Goal: Information Seeking & Learning: Learn about a topic

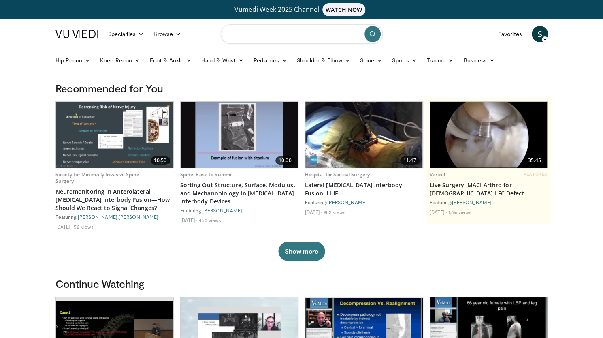
click at [279, 33] on input "Search topics, interventions" at bounding box center [302, 33] width 162 height 19
type input "**********"
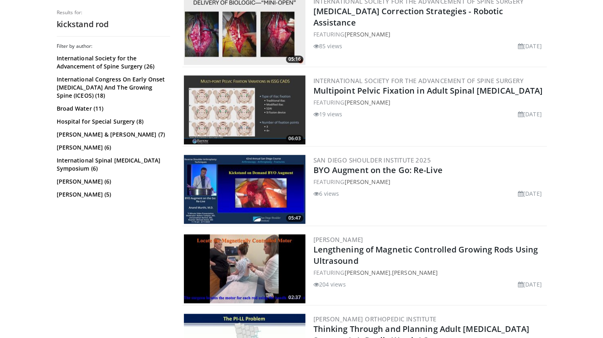
scroll to position [432, 0]
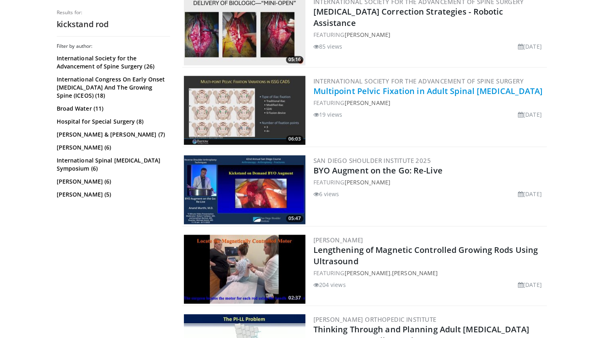
click at [357, 90] on link "Multipoint Pelvic Fixation in Adult Spinal Deformity" at bounding box center [428, 90] width 230 height 11
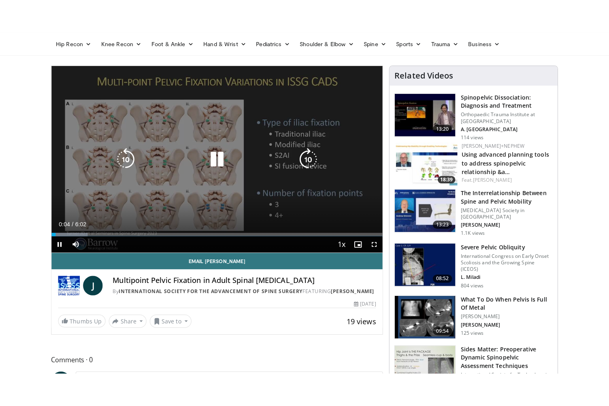
scroll to position [49, 0]
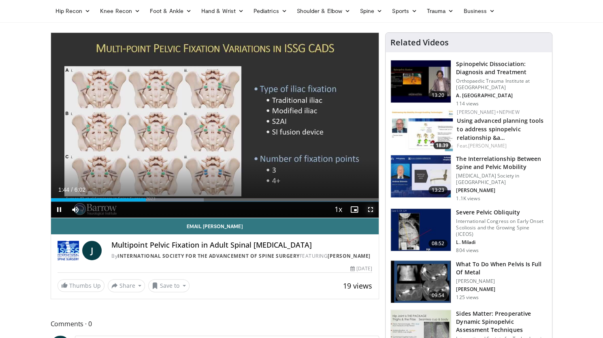
click at [372, 208] on span "Video Player" at bounding box center [370, 209] width 16 height 16
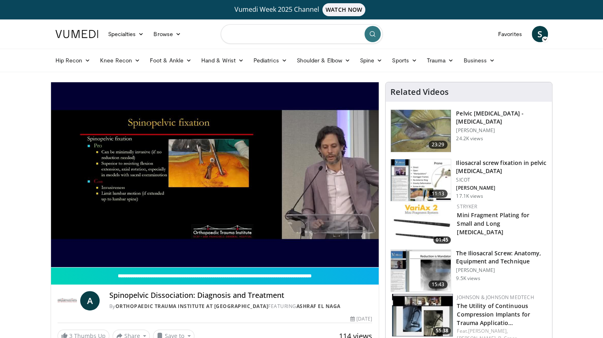
click at [302, 34] on input "Search topics, interventions" at bounding box center [302, 33] width 162 height 19
type input "**********"
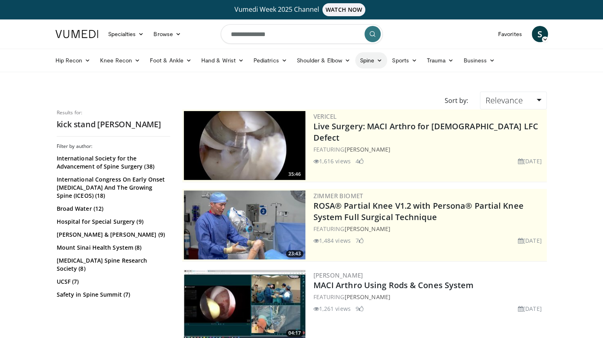
click at [370, 61] on link "Spine" at bounding box center [371, 60] width 32 height 16
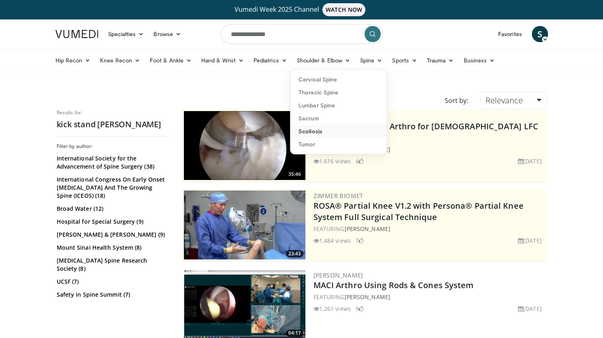
click at [313, 130] on link "Scoliosis" at bounding box center [338, 131] width 96 height 13
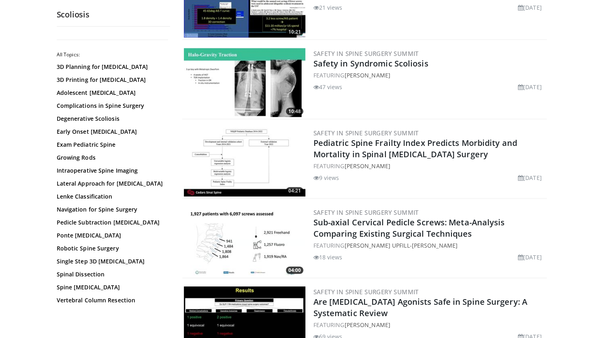
scroll to position [1254, 0]
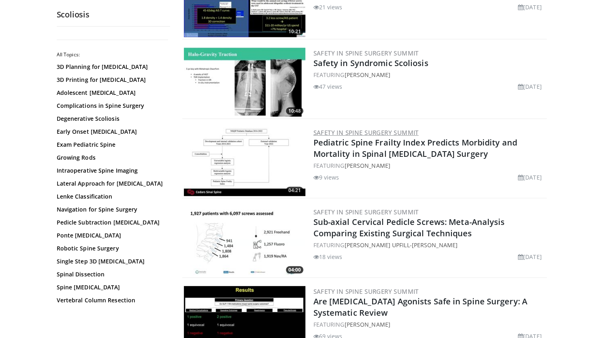
drag, startPoint x: 0, startPoint y: 0, endPoint x: 313, endPoint y: 130, distance: 339.1
click at [313, 130] on link "Safety in Spine Surgery Summit" at bounding box center [365, 132] width 105 height 8
